Goal: Task Accomplishment & Management: Use online tool/utility

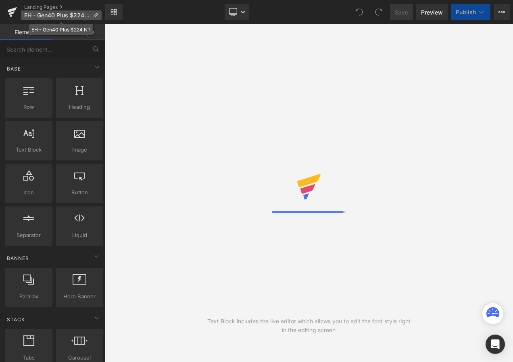
click at [93, 19] on p "EH - Gen40 Plus $224 NT" at bounding box center [61, 15] width 81 height 10
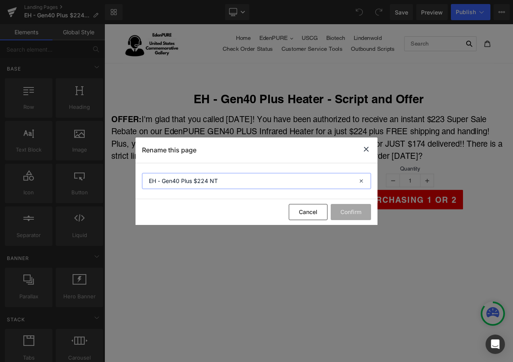
drag, startPoint x: 226, startPoint y: 181, endPoint x: 208, endPoint y: 181, distance: 18.5
click at [208, 181] on input "EH - Gen40 Plus $224 NT" at bounding box center [256, 181] width 229 height 16
type input "EH - Gen40 Plus $224"
click at [351, 212] on button "Confirm" at bounding box center [351, 212] width 40 height 16
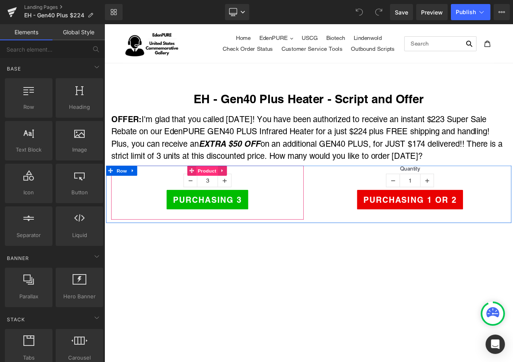
click at [225, 198] on span "Product" at bounding box center [227, 199] width 26 height 12
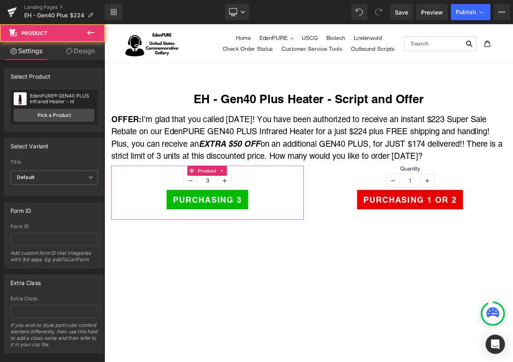
click at [54, 108] on div "EdenPURE® GEN40 PLUS Infrared Heater - nt EdenPURE® GEN40 PLUS Infrared Heater …" at bounding box center [53, 107] width 87 height 35
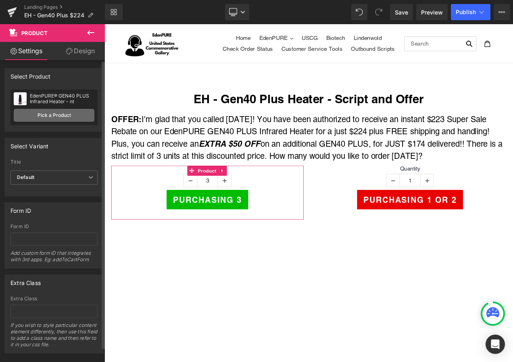
click at [58, 115] on link "Pick a Product" at bounding box center [54, 115] width 81 height 13
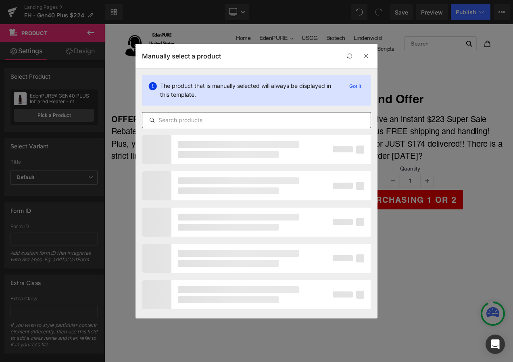
click at [165, 115] on input "text" at bounding box center [256, 120] width 228 height 10
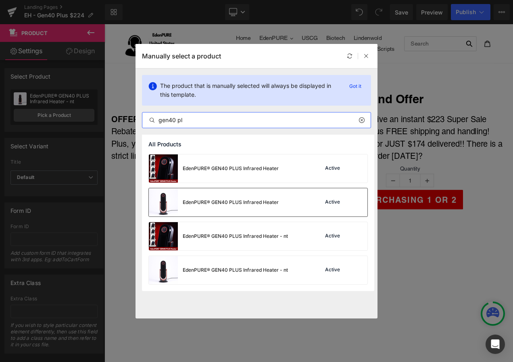
type input "gen40 pl"
click at [206, 200] on div "EdenPURE® GEN40 PLUS Infrared Heater" at bounding box center [231, 202] width 96 height 7
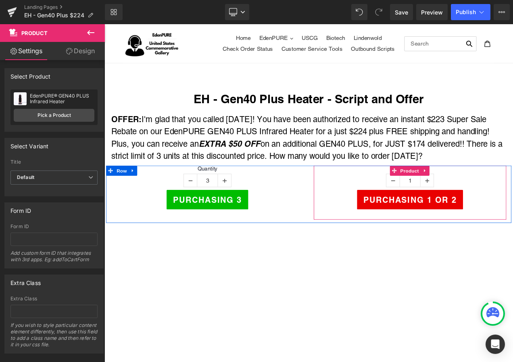
click at [468, 197] on span "Product" at bounding box center [469, 199] width 26 height 12
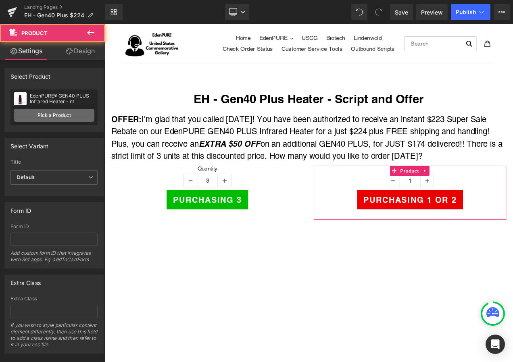
click at [72, 117] on link "Pick a Product" at bounding box center [54, 115] width 81 height 13
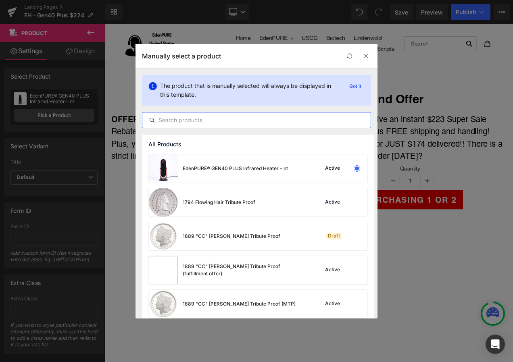
click at [179, 116] on input "text" at bounding box center [256, 120] width 228 height 10
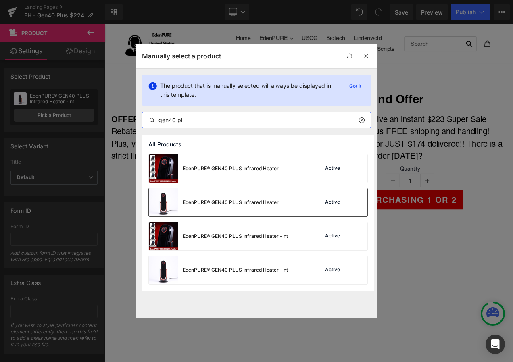
type input "gen40 pl"
click at [220, 204] on div "EdenPURE® GEN40 PLUS Infrared Heater" at bounding box center [231, 202] width 96 height 7
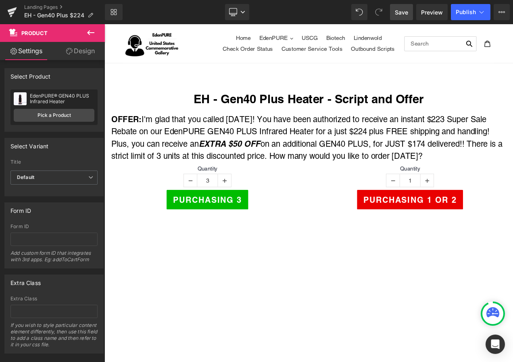
click at [402, 13] on span "Save" at bounding box center [401, 12] width 13 height 8
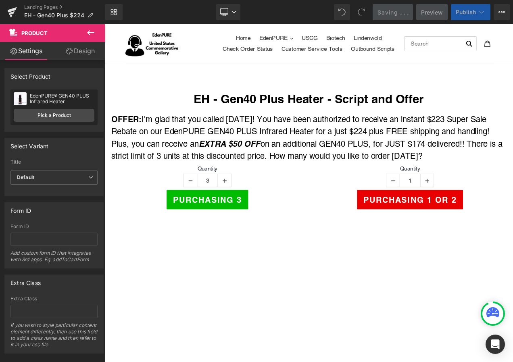
click at [473, 14] on span "Publish" at bounding box center [466, 12] width 20 height 6
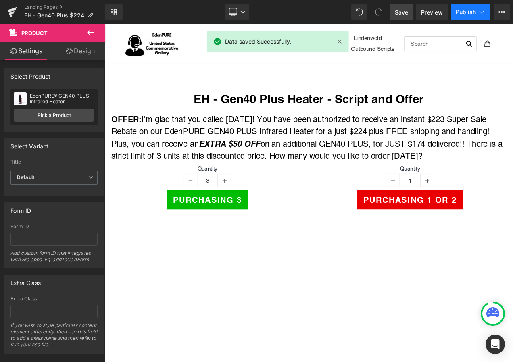
click at [475, 14] on span "Publish" at bounding box center [466, 12] width 20 height 6
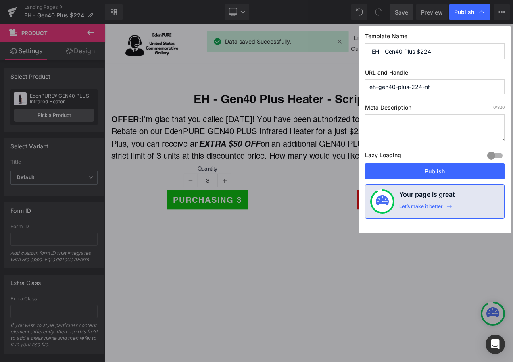
drag, startPoint x: 453, startPoint y: 56, endPoint x: 341, endPoint y: 52, distance: 112.6
click at [341, 52] on div "Publish Template Name EH - Gen40 Plus $224 URL and Handle eh-gen40-plus-224-nt …" at bounding box center [256, 181] width 513 height 362
drag, startPoint x: 437, startPoint y: 88, endPoint x: 347, endPoint y: 84, distance: 89.6
click at [347, 84] on div "Publish Template Name EH - Gen40 Plus $224 URL and Handle eh-gen40-plus-224-nt …" at bounding box center [256, 181] width 513 height 362
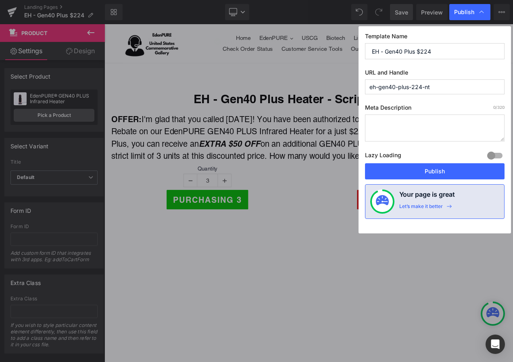
paste input "EH - Gen40 Plus $224"
type input "eh---gen40-plus-$224"
click at [441, 167] on button "Publish" at bounding box center [435, 171] width 140 height 16
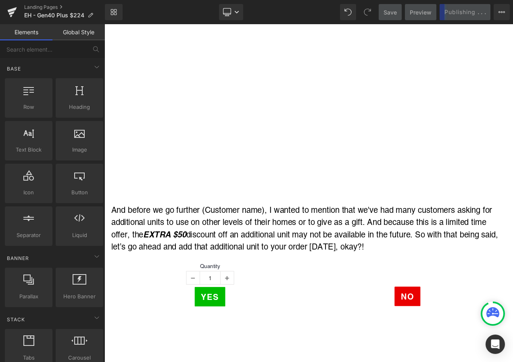
scroll to position [363, 0]
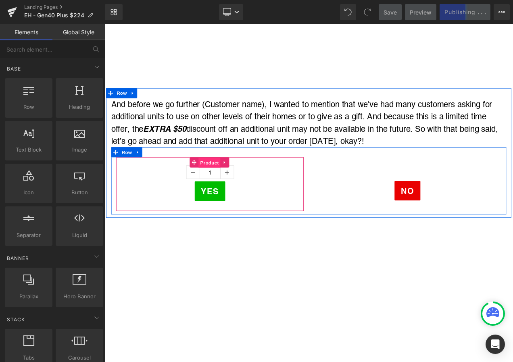
click at [229, 187] on span "Product" at bounding box center [230, 189] width 26 height 12
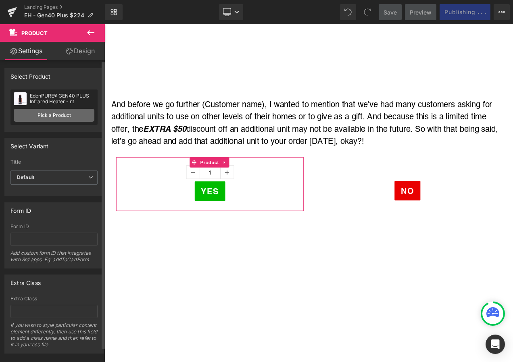
click at [68, 113] on link "Pick a Product" at bounding box center [54, 115] width 81 height 13
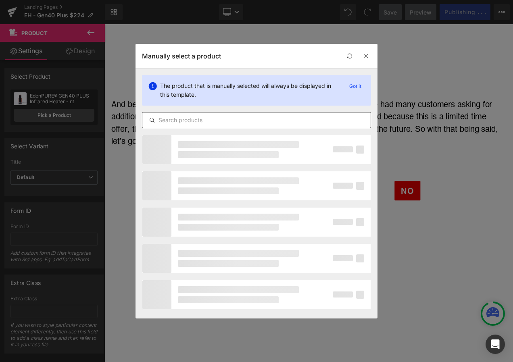
click at [189, 119] on input "text" at bounding box center [256, 120] width 228 height 10
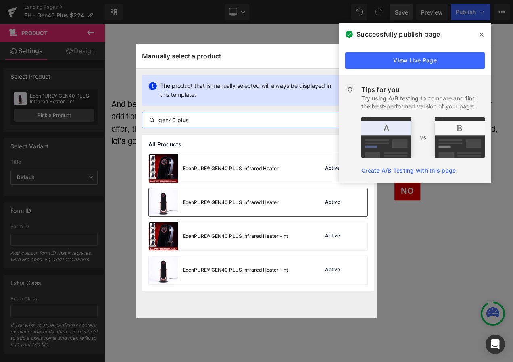
type input "gen40 plus"
click at [206, 208] on div "EdenPURE® GEN40 PLUS Infrared Heater" at bounding box center [214, 202] width 130 height 28
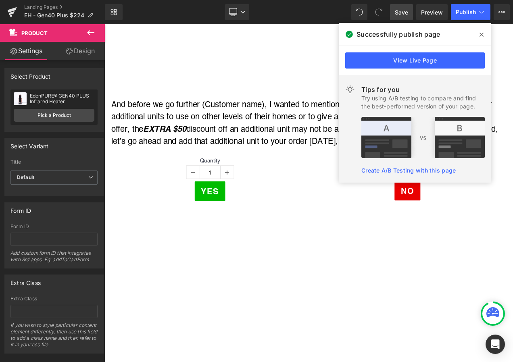
drag, startPoint x: 484, startPoint y: 34, endPoint x: 158, endPoint y: 78, distance: 329.6
click at [484, 34] on span at bounding box center [481, 34] width 13 height 13
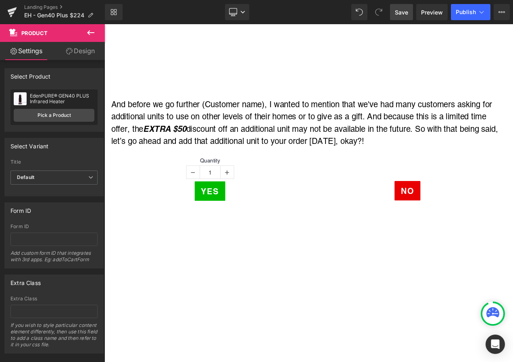
click at [395, 14] on link "Save" at bounding box center [401, 12] width 23 height 16
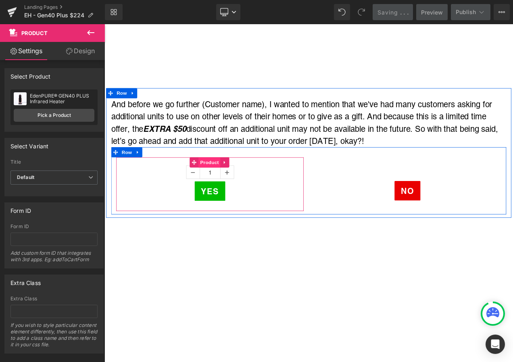
click at [227, 188] on span "Product" at bounding box center [230, 189] width 26 height 12
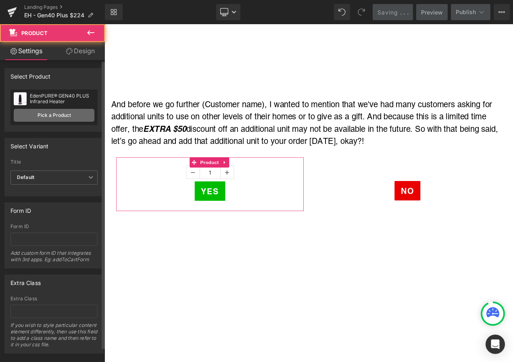
click at [36, 113] on link "Pick a Product" at bounding box center [54, 115] width 81 height 13
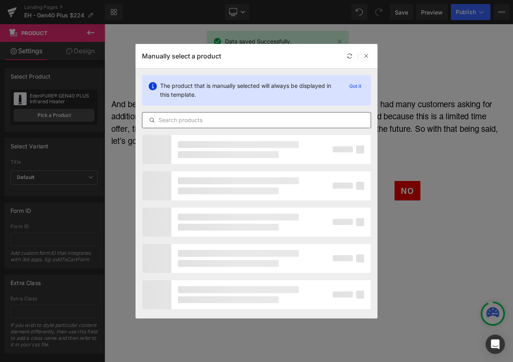
click at [200, 116] on input "text" at bounding box center [256, 120] width 228 height 10
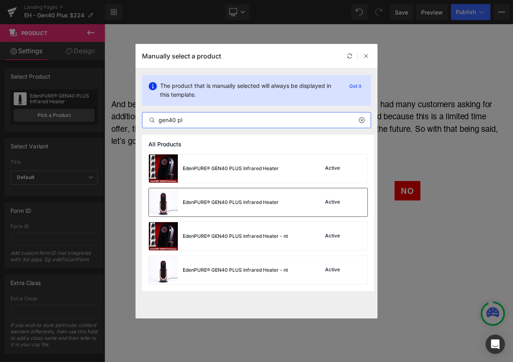
type input "gen40 pl"
click at [227, 202] on div "EdenPURE® GEN40 PLUS Infrared Heater" at bounding box center [231, 202] width 96 height 7
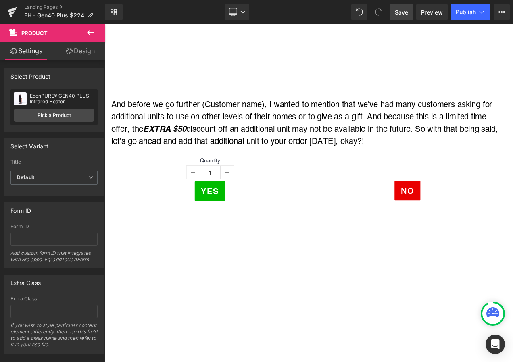
click at [402, 16] on span "Save" at bounding box center [401, 12] width 13 height 8
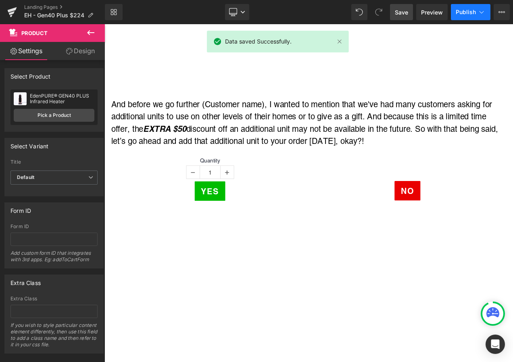
click at [472, 13] on span "Publish" at bounding box center [466, 12] width 20 height 6
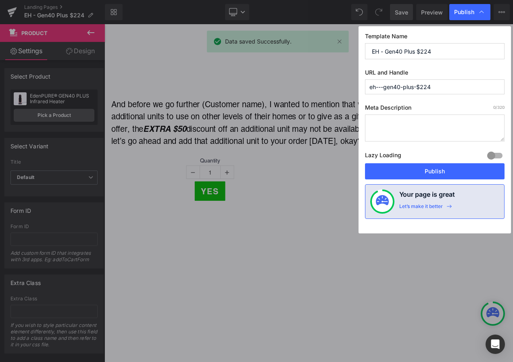
drag, startPoint x: 446, startPoint y: 88, endPoint x: 346, endPoint y: 87, distance: 99.6
click at [346, 87] on div "Publish Template Name EH - Gen40 Plus $224 URL and Handle eh---gen40-plus-$224 …" at bounding box center [256, 181] width 513 height 362
click at [369, 88] on input "eh---gen40-plus-$224" at bounding box center [435, 86] width 140 height 15
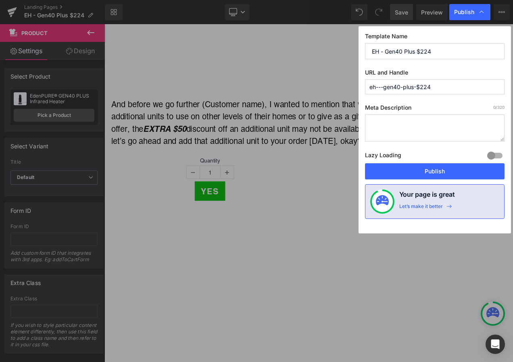
drag, startPoint x: 444, startPoint y: 54, endPoint x: 352, endPoint y: 47, distance: 92.2
click at [352, 47] on div "Publish Template Name EH - Gen40 Plus $224 URL and Handle eh---gen40-plus-$224 …" at bounding box center [256, 181] width 513 height 362
drag, startPoint x: 435, startPoint y: 87, endPoint x: 366, endPoint y: 90, distance: 69.4
click at [366, 90] on input "eh---gen40-plus-$224" at bounding box center [435, 86] width 140 height 15
paste input "EH - Gen40 Plus"
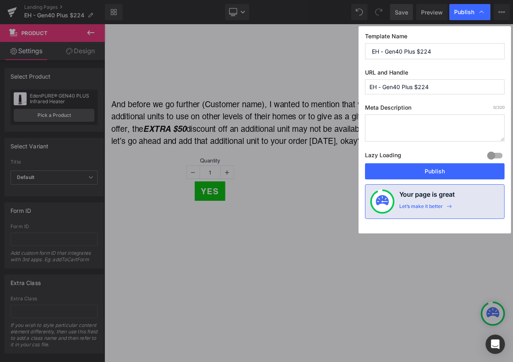
type input "eh---gen40-plus-$224"
click at [447, 169] on button "Publish" at bounding box center [435, 171] width 140 height 16
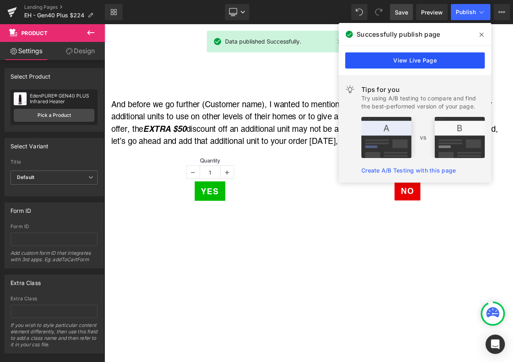
click at [426, 60] on link "View Live Page" at bounding box center [415, 60] width 140 height 16
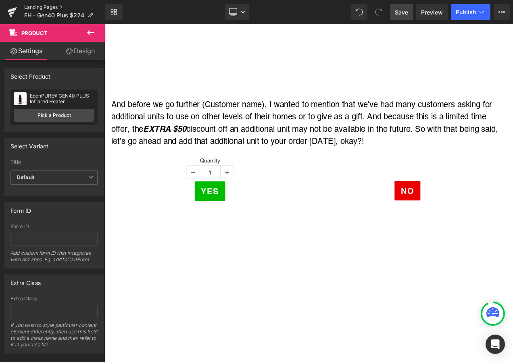
click at [92, 10] on link "Landing Pages" at bounding box center [64, 7] width 81 height 6
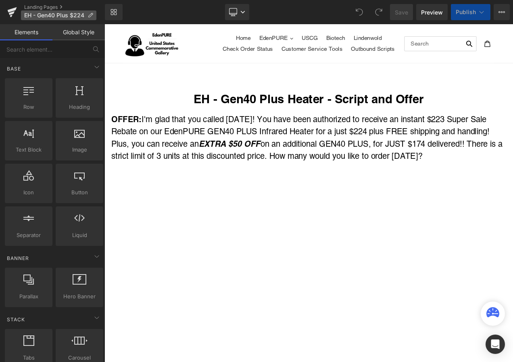
click at [88, 15] on icon at bounding box center [91, 16] width 6 height 6
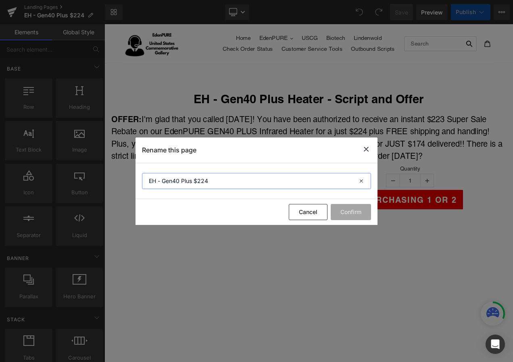
click at [193, 179] on input "EH - Gen40 Plus $224" at bounding box center [256, 181] width 229 height 16
click at [211, 183] on input "EH - Gen40 Plus $224" at bounding box center [256, 181] width 229 height 16
drag, startPoint x: 221, startPoint y: 182, endPoint x: 145, endPoint y: 178, distance: 75.9
click at [145, 178] on input "EH - Gen40 Plus $224" at bounding box center [256, 181] width 229 height 16
click at [308, 220] on div "Cancel Confirm" at bounding box center [256, 212] width 242 height 26
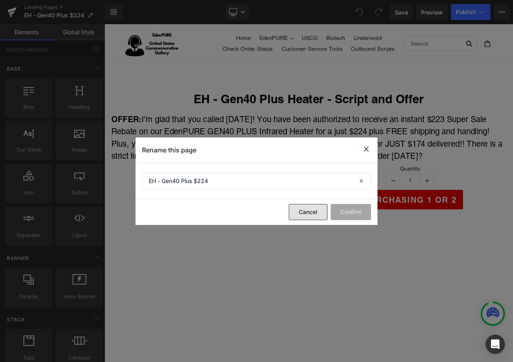
click at [305, 214] on button "Cancel" at bounding box center [308, 212] width 39 height 16
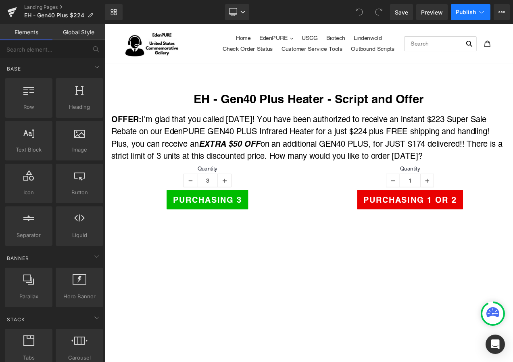
click at [471, 15] on span "Publish" at bounding box center [466, 12] width 20 height 6
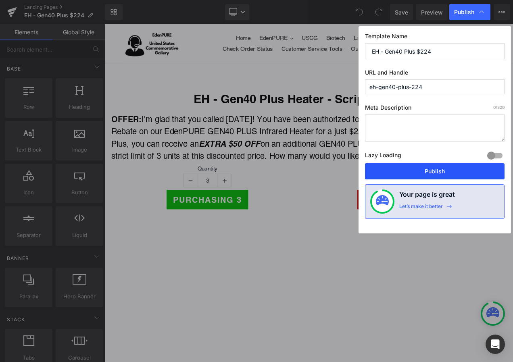
click at [444, 171] on button "Publish" at bounding box center [435, 171] width 140 height 16
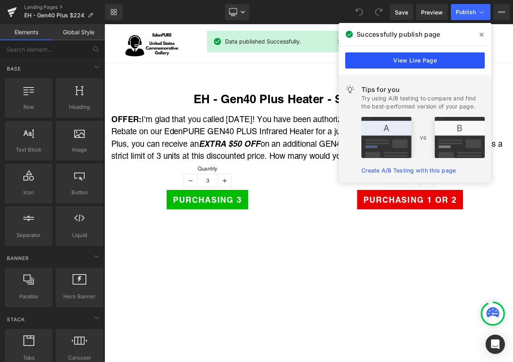
click at [431, 63] on link "View Live Page" at bounding box center [415, 60] width 140 height 16
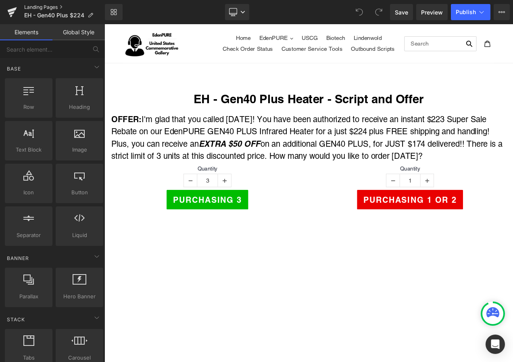
click at [46, 7] on link "Landing Pages" at bounding box center [64, 7] width 81 height 6
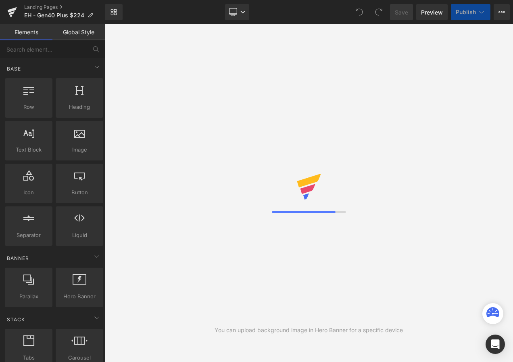
click at [477, 17] on button "Publish" at bounding box center [471, 12] width 40 height 16
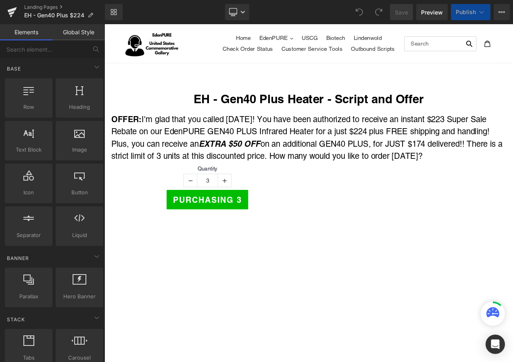
click at [472, 12] on span "Publish" at bounding box center [466, 12] width 20 height 6
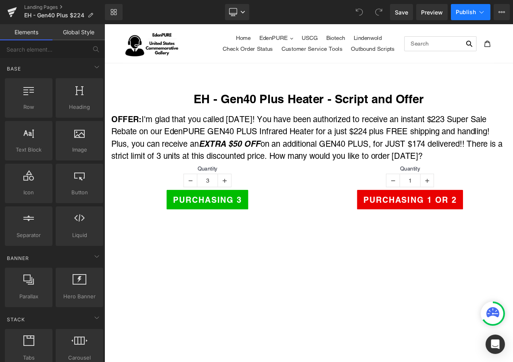
click at [472, 12] on span "Publish" at bounding box center [466, 12] width 20 height 6
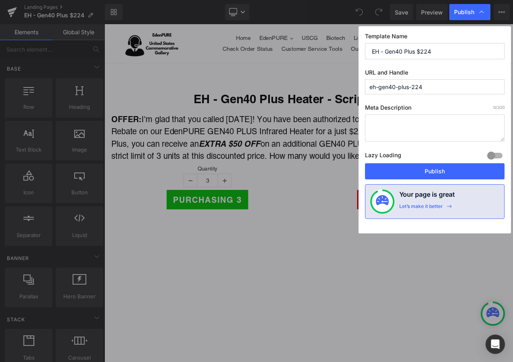
drag, startPoint x: 438, startPoint y: 85, endPoint x: 317, endPoint y: 85, distance: 120.6
click at [317, 85] on div "Publish Template Name EH - Gen40 Plus $224 URL and Handle eh-gen40-plus-224 Met…" at bounding box center [256, 181] width 513 height 362
click at [438, 89] on input "eh-gen40-plus-224" at bounding box center [435, 86] width 140 height 15
drag, startPoint x: 437, startPoint y: 88, endPoint x: 371, endPoint y: 85, distance: 66.6
click at [371, 85] on input "eh-gen40-plus-224" at bounding box center [435, 86] width 140 height 15
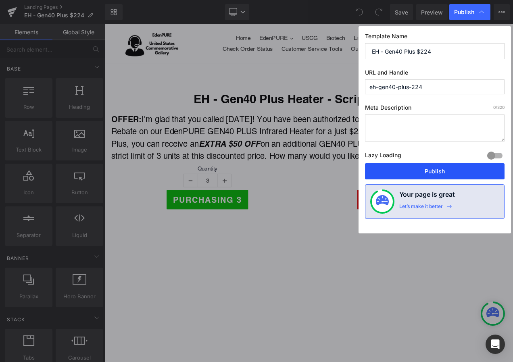
drag, startPoint x: 447, startPoint y: 171, endPoint x: 409, endPoint y: 175, distance: 37.7
click at [447, 171] on button "Publish" at bounding box center [435, 171] width 140 height 16
